Goal: Information Seeking & Learning: Learn about a topic

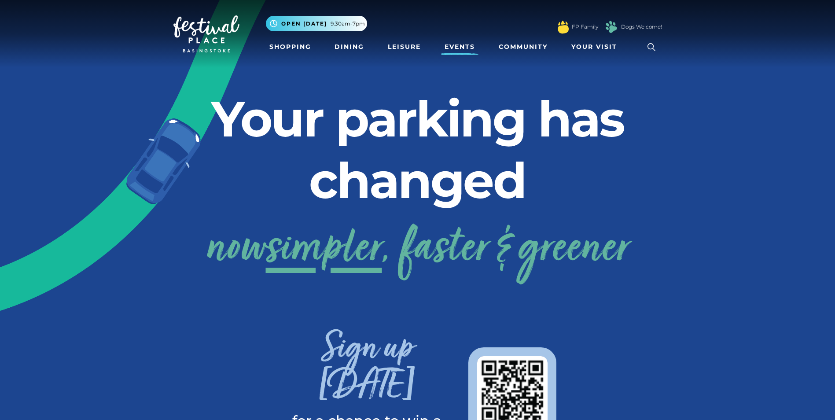
click at [462, 40] on link "Events" at bounding box center [459, 47] width 37 height 16
click at [463, 45] on link "Events" at bounding box center [459, 47] width 37 height 16
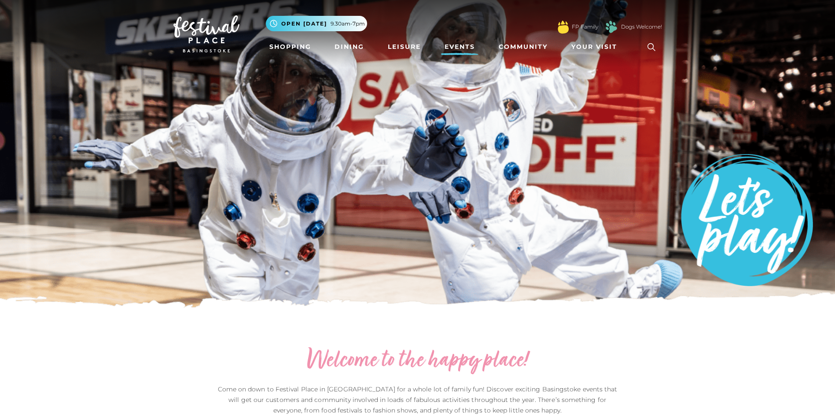
click at [210, 28] on img at bounding box center [206, 33] width 66 height 37
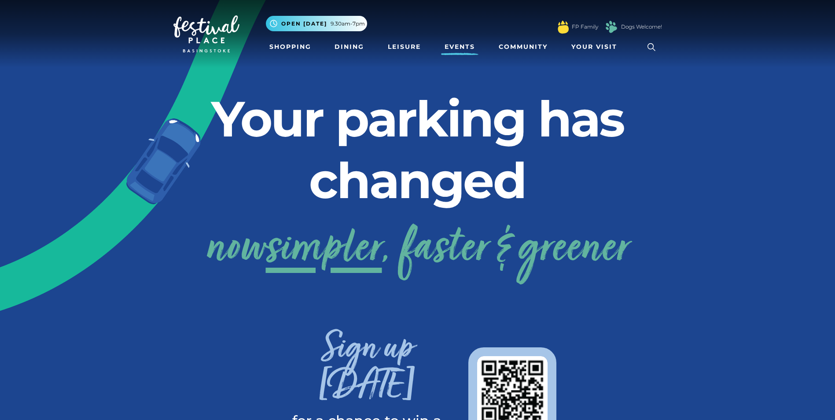
click at [456, 49] on link "Events" at bounding box center [459, 47] width 37 height 16
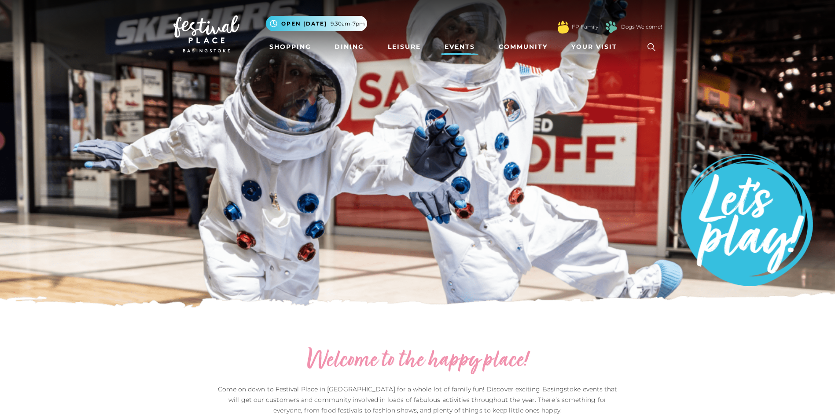
click at [198, 26] on img at bounding box center [206, 33] width 66 height 37
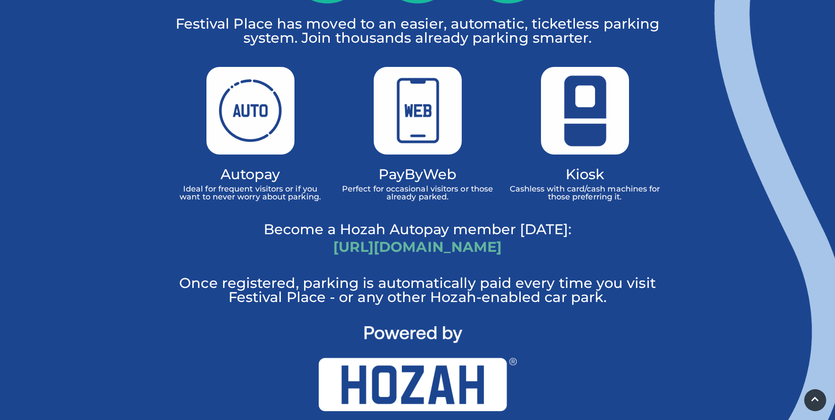
scroll to position [586, 0]
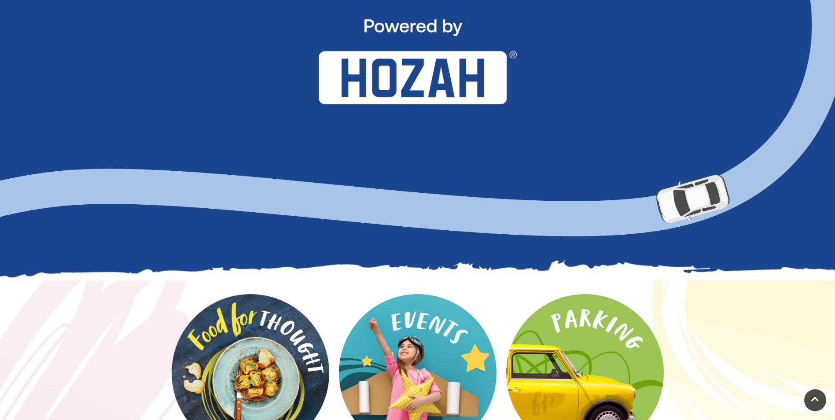
scroll to position [830, 0]
